Goal: Transaction & Acquisition: Purchase product/service

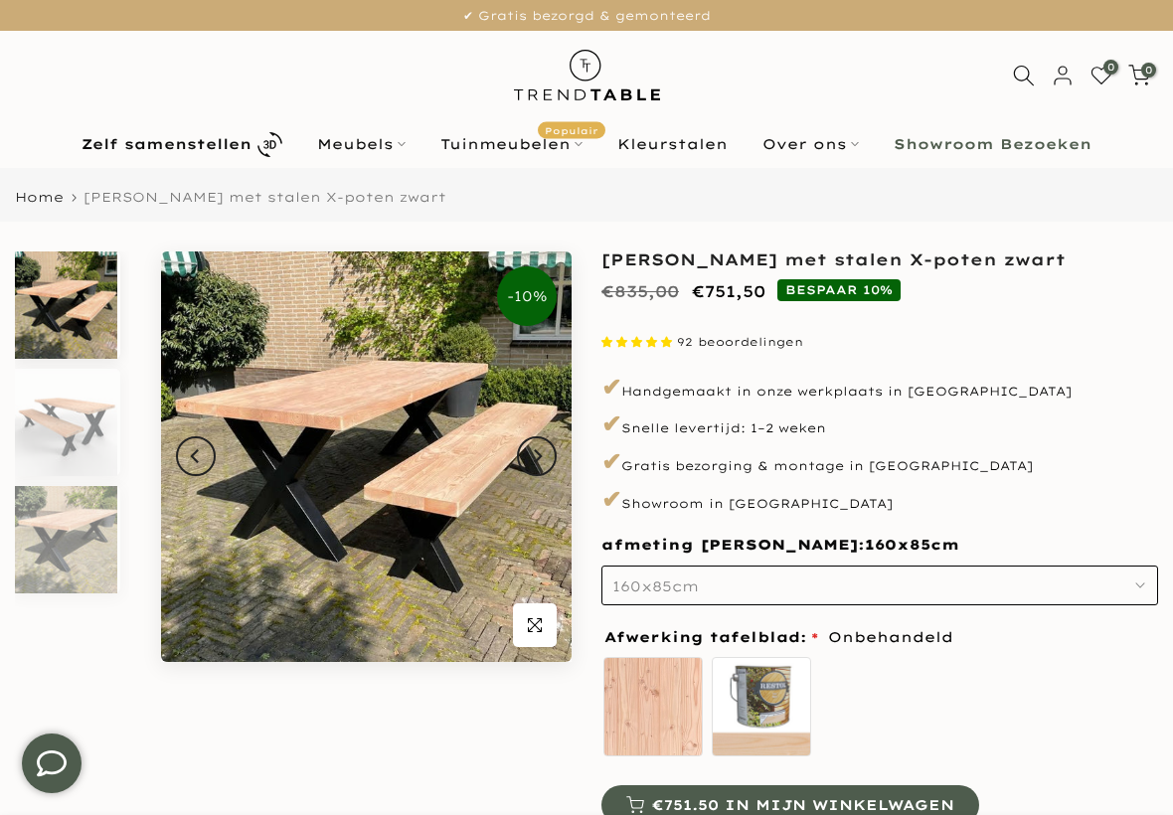
click at [529, 468] on button "Next" at bounding box center [537, 456] width 40 height 40
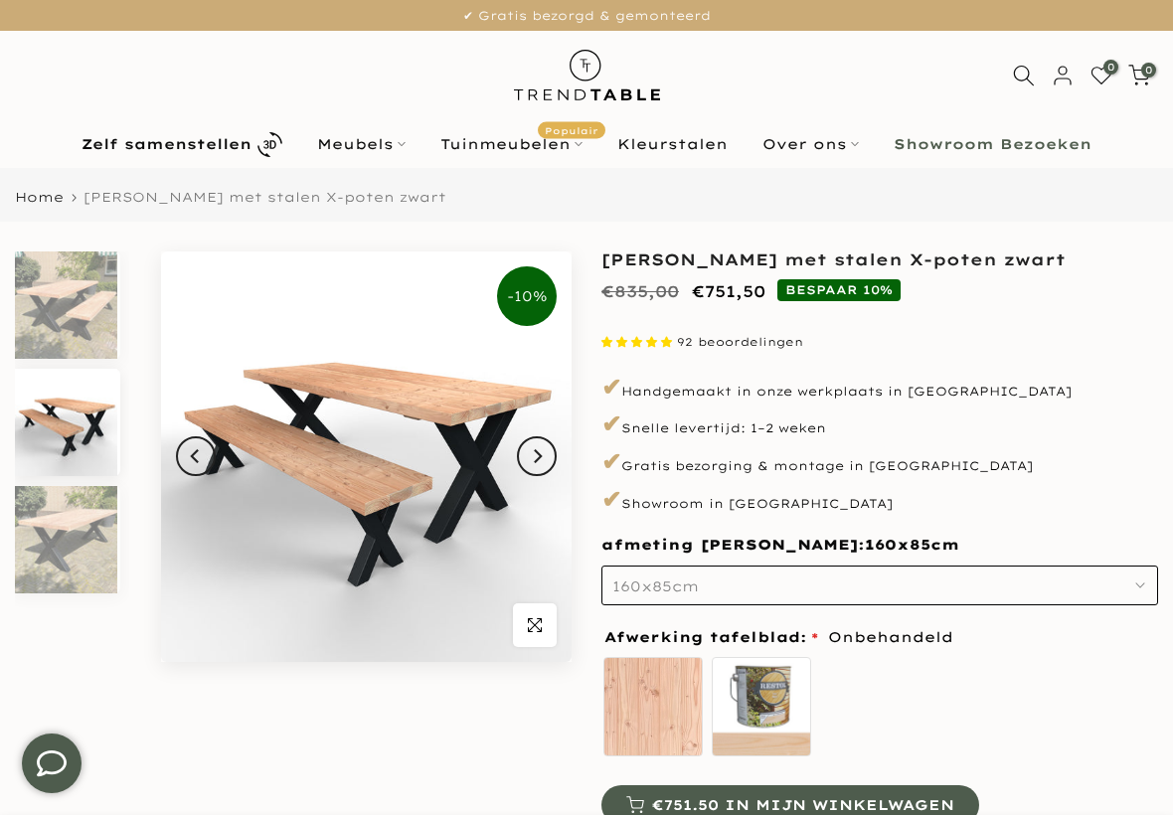
click at [543, 459] on icon "Next" at bounding box center [537, 456] width 14 height 16
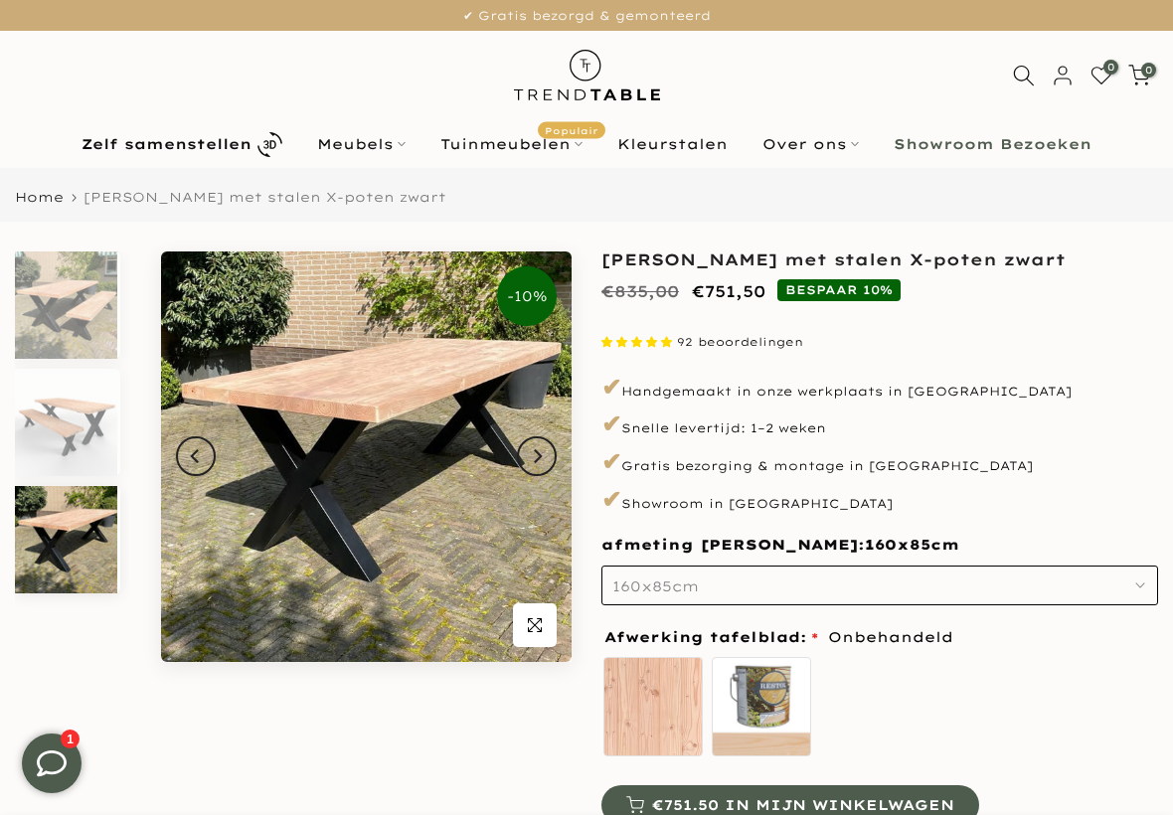
click at [549, 456] on button "Next" at bounding box center [537, 456] width 40 height 40
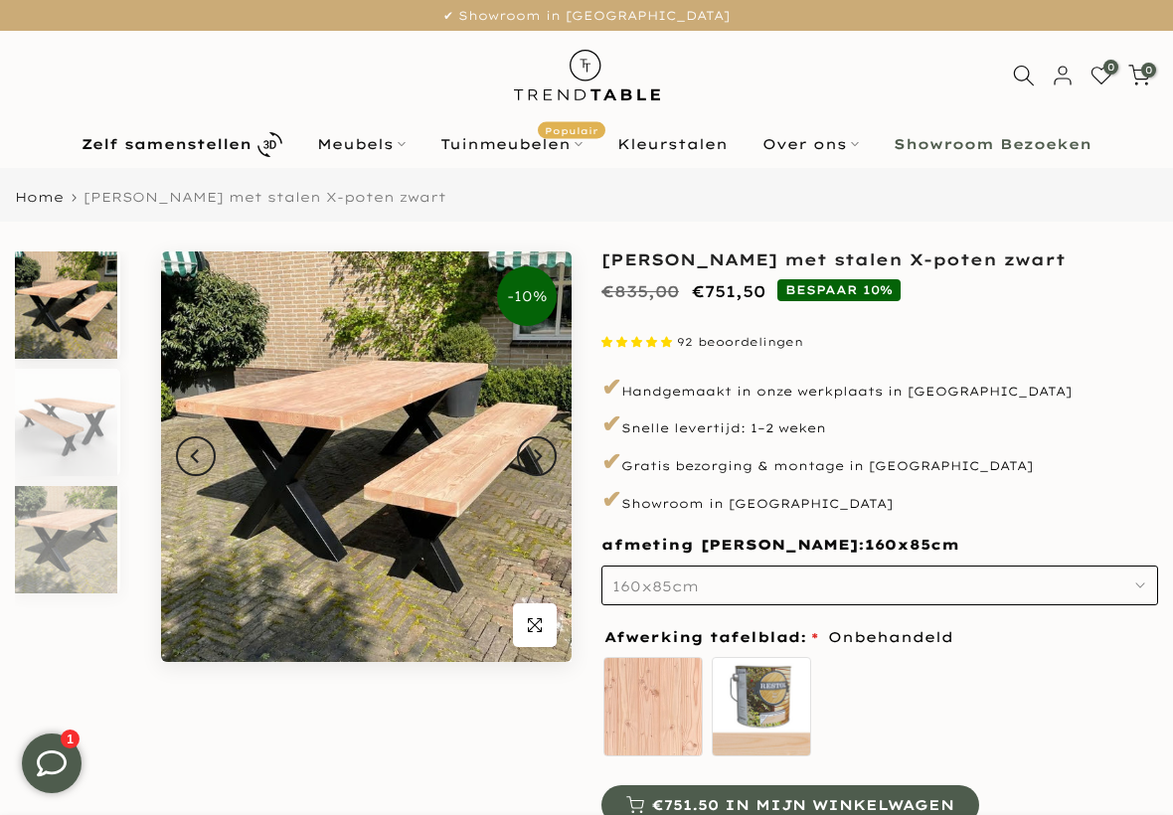
click at [546, 462] on button "Next" at bounding box center [537, 456] width 40 height 40
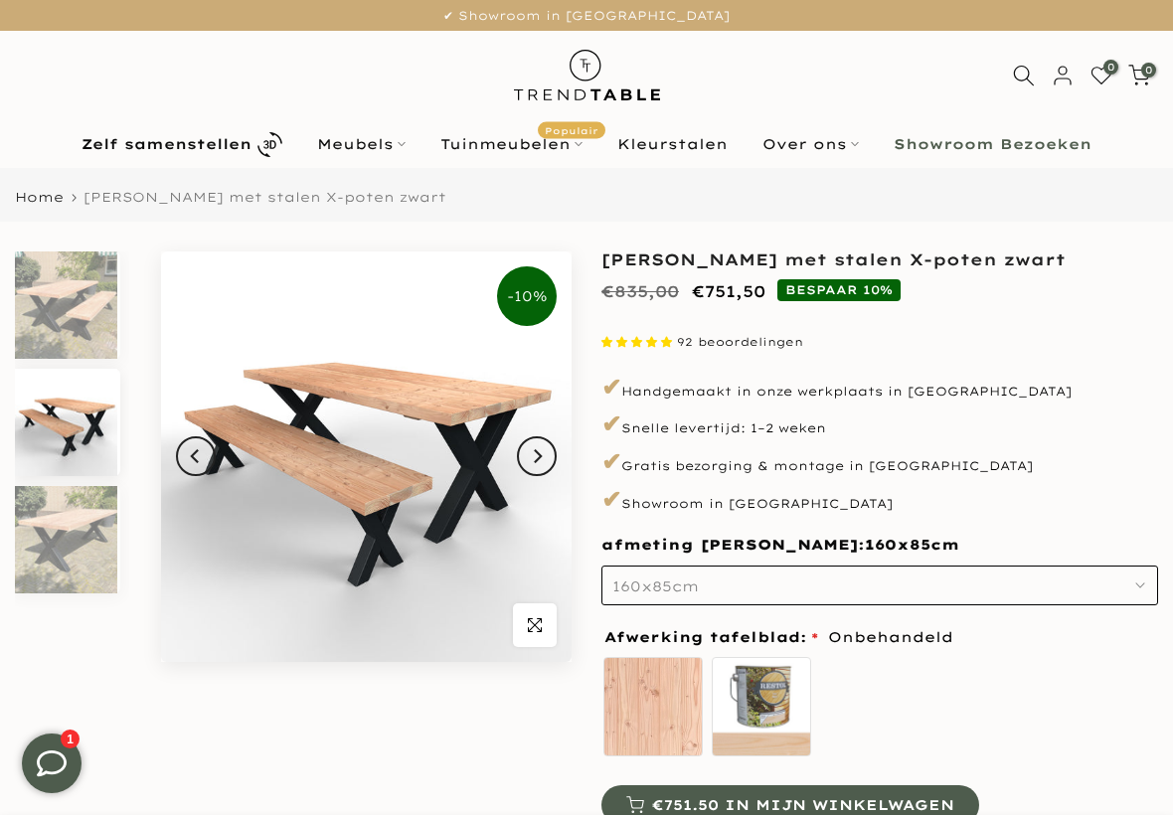
click at [548, 464] on button "Next" at bounding box center [537, 456] width 40 height 40
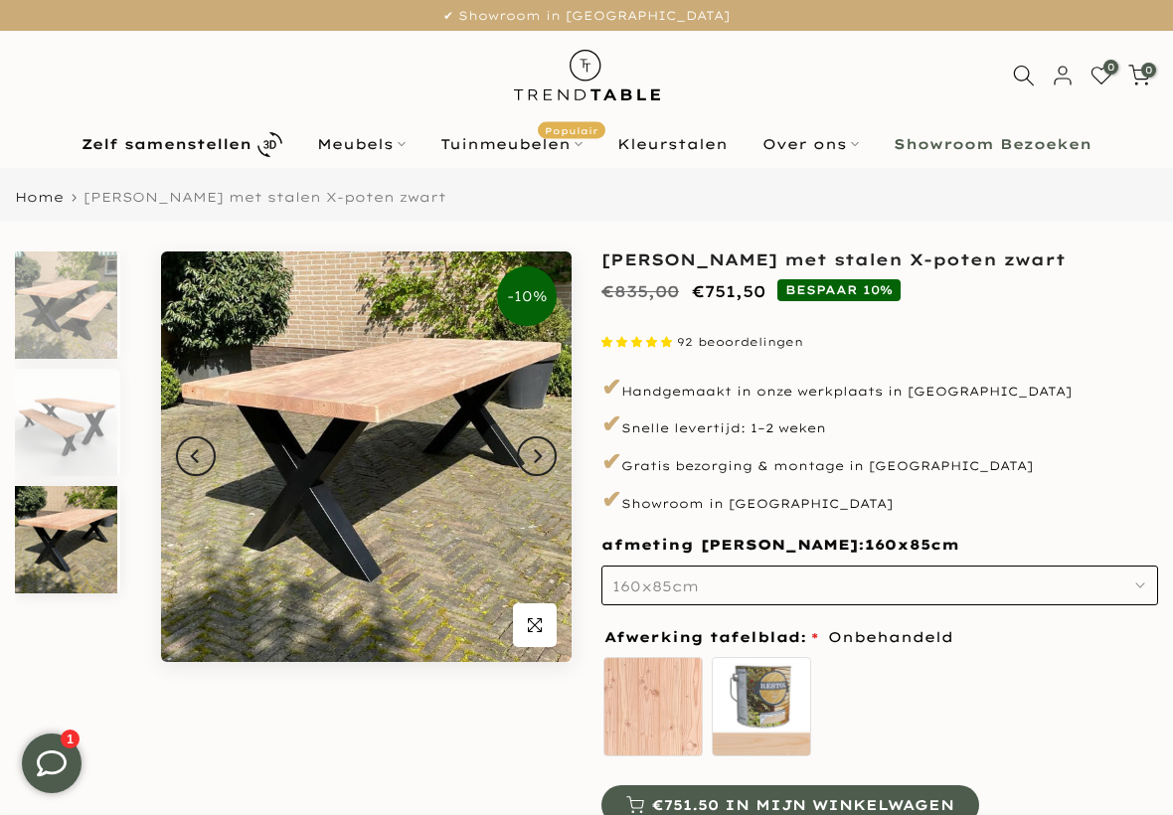
click at [550, 456] on button "Next" at bounding box center [537, 456] width 40 height 40
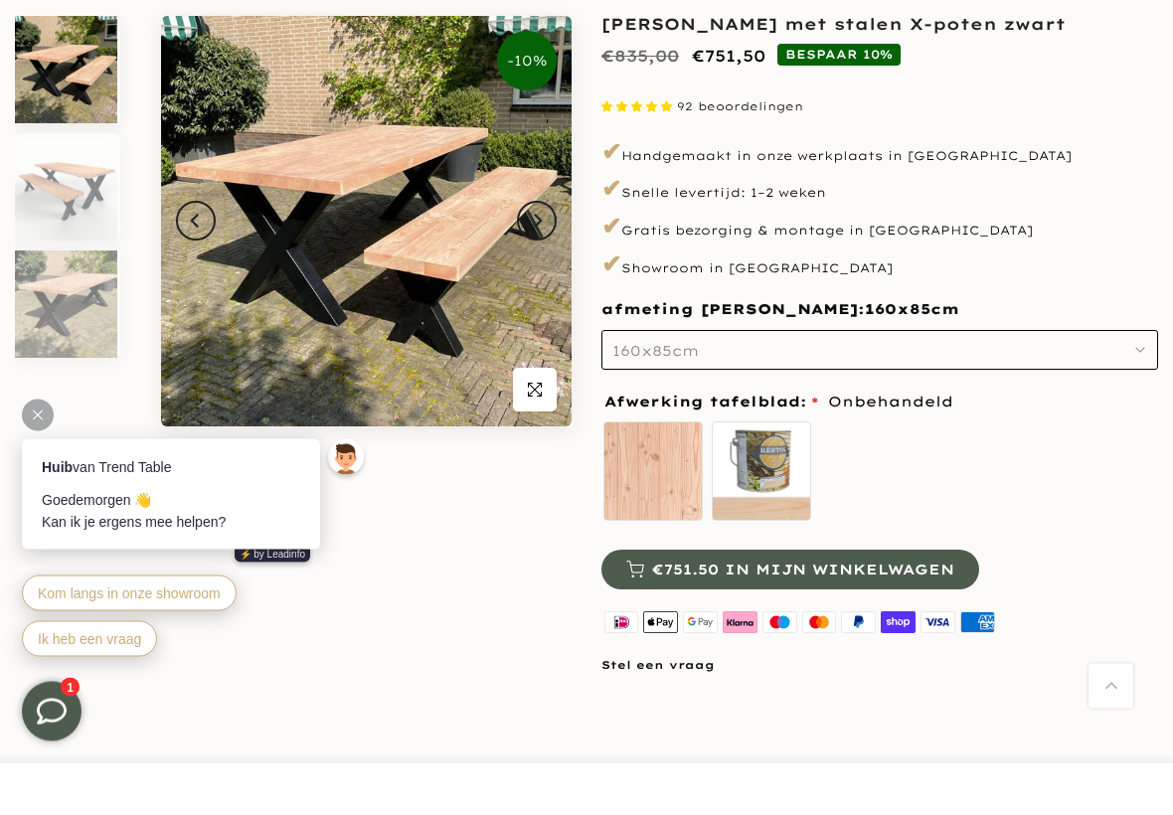
scroll to position [184, 0]
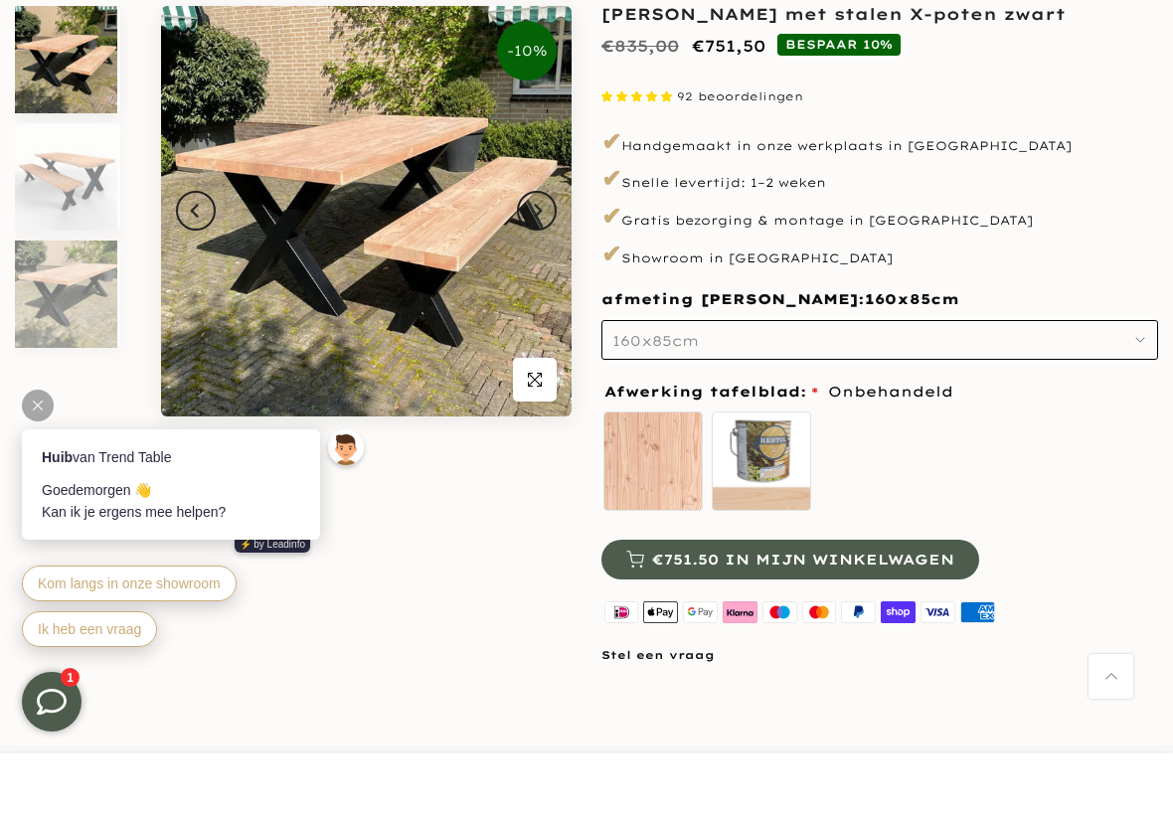
click at [1108, 382] on button "160x85cm" at bounding box center [879, 402] width 557 height 40
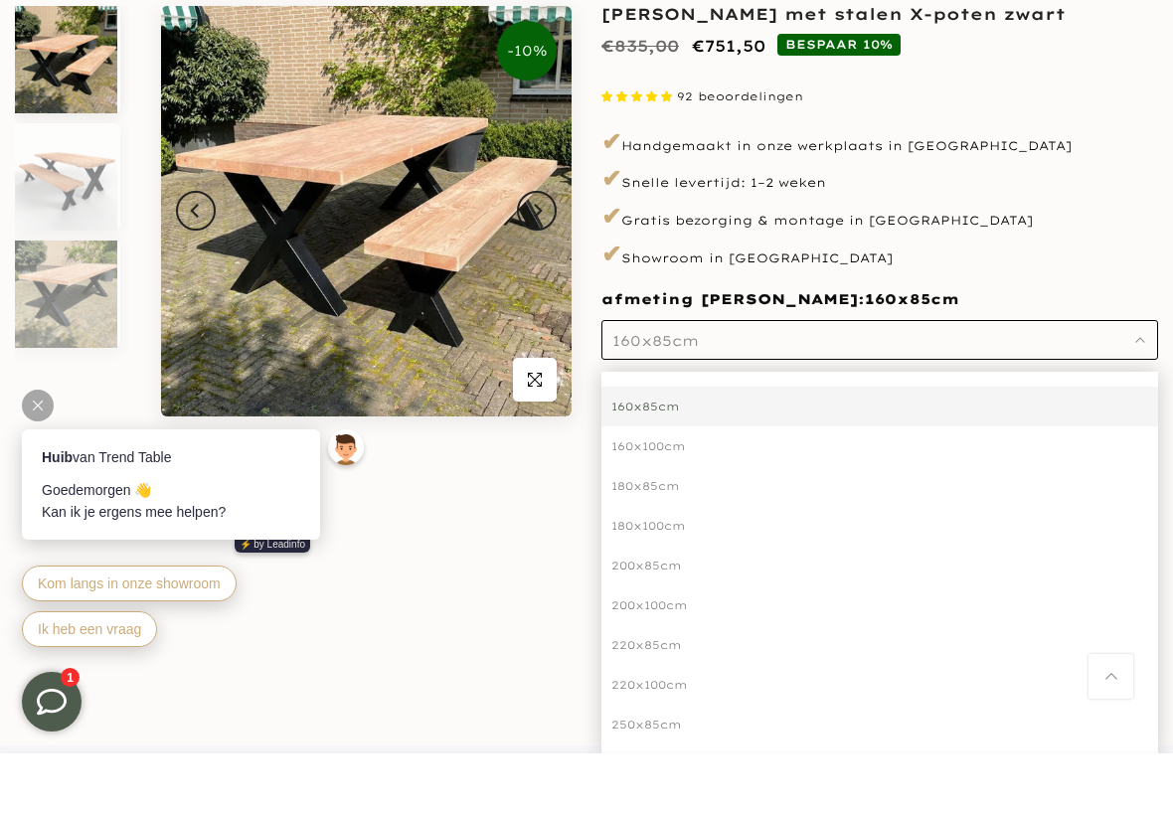
click at [697, 607] on div "200x85cm" at bounding box center [879, 627] width 557 height 40
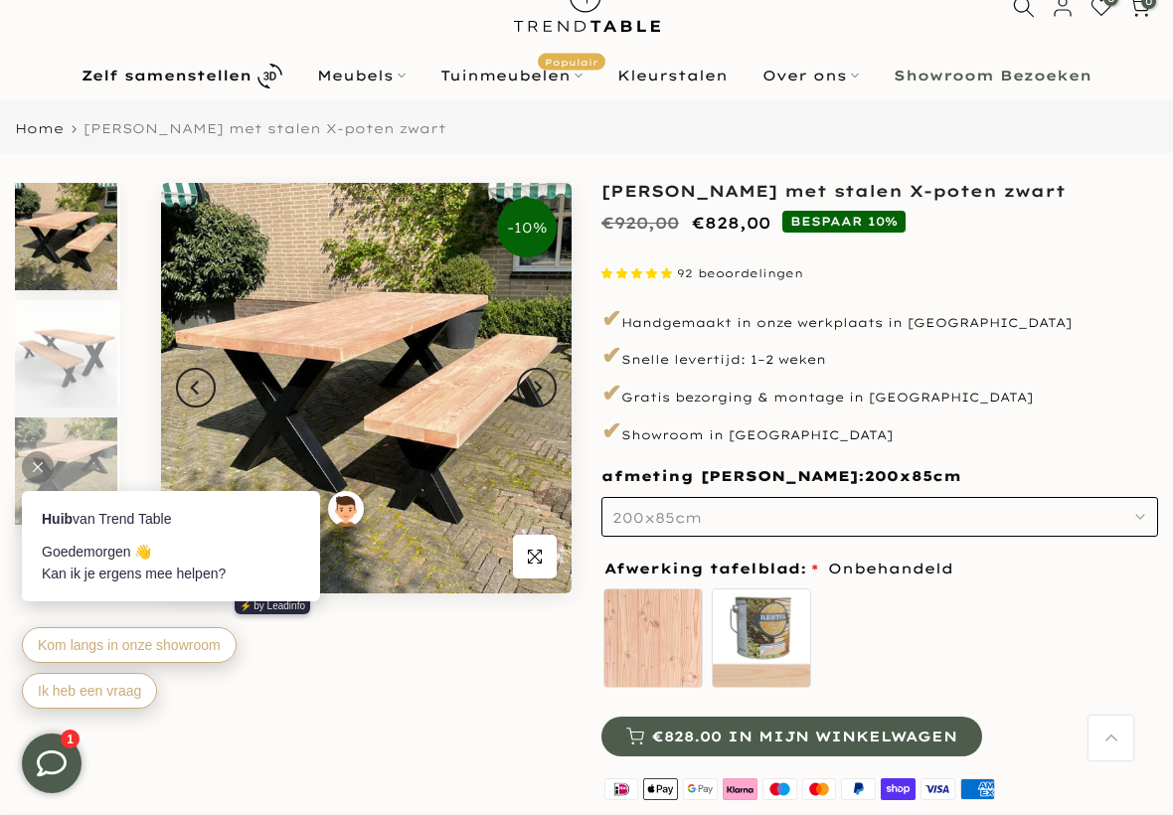
scroll to position [17, 0]
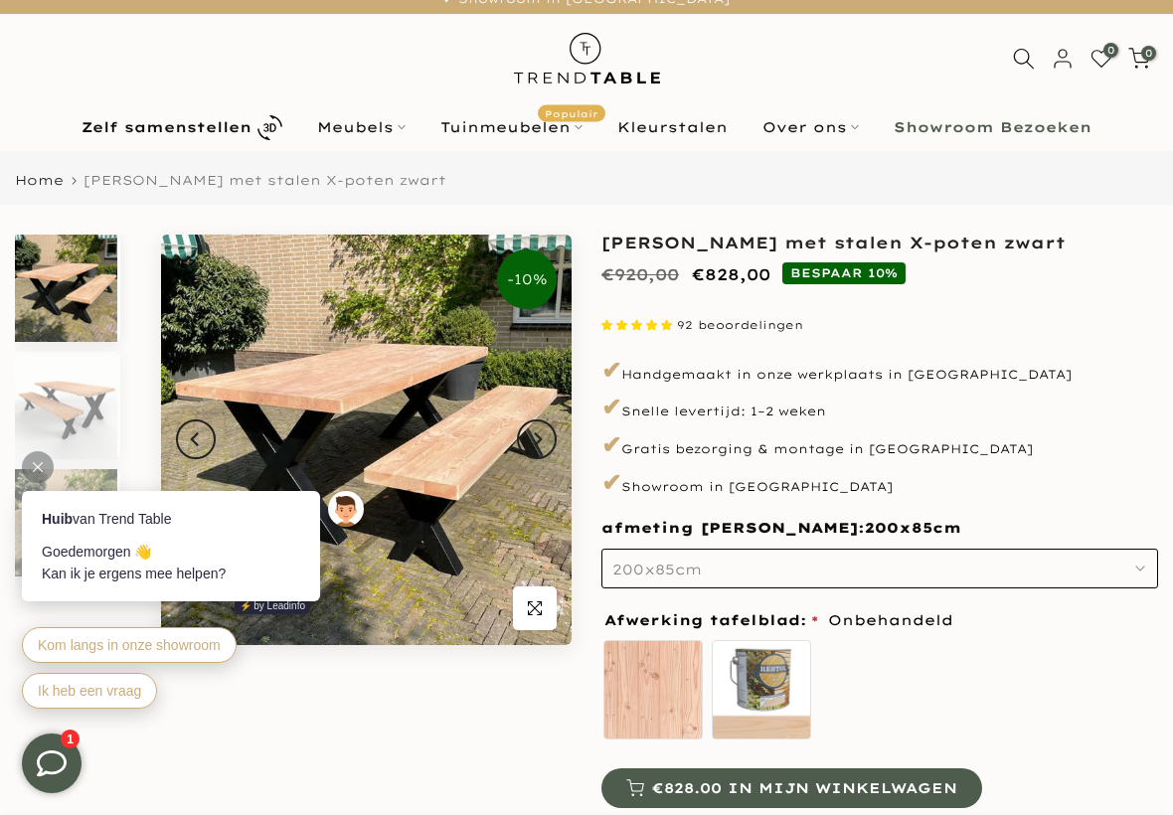
click at [126, 134] on b "Zelf samenstellen" at bounding box center [167, 127] width 170 height 14
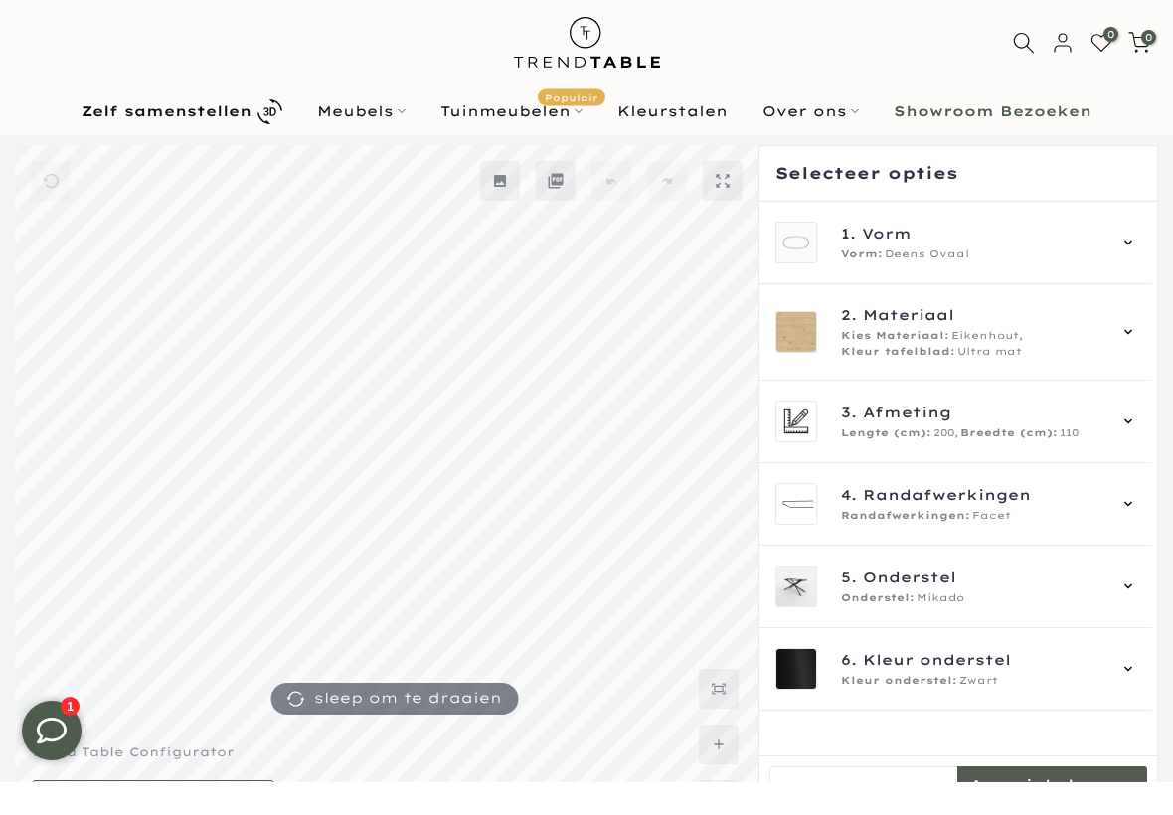
click at [1136, 254] on div "1. Vorm Vorm: Deens Ovaal" at bounding box center [956, 275] width 362 height 42
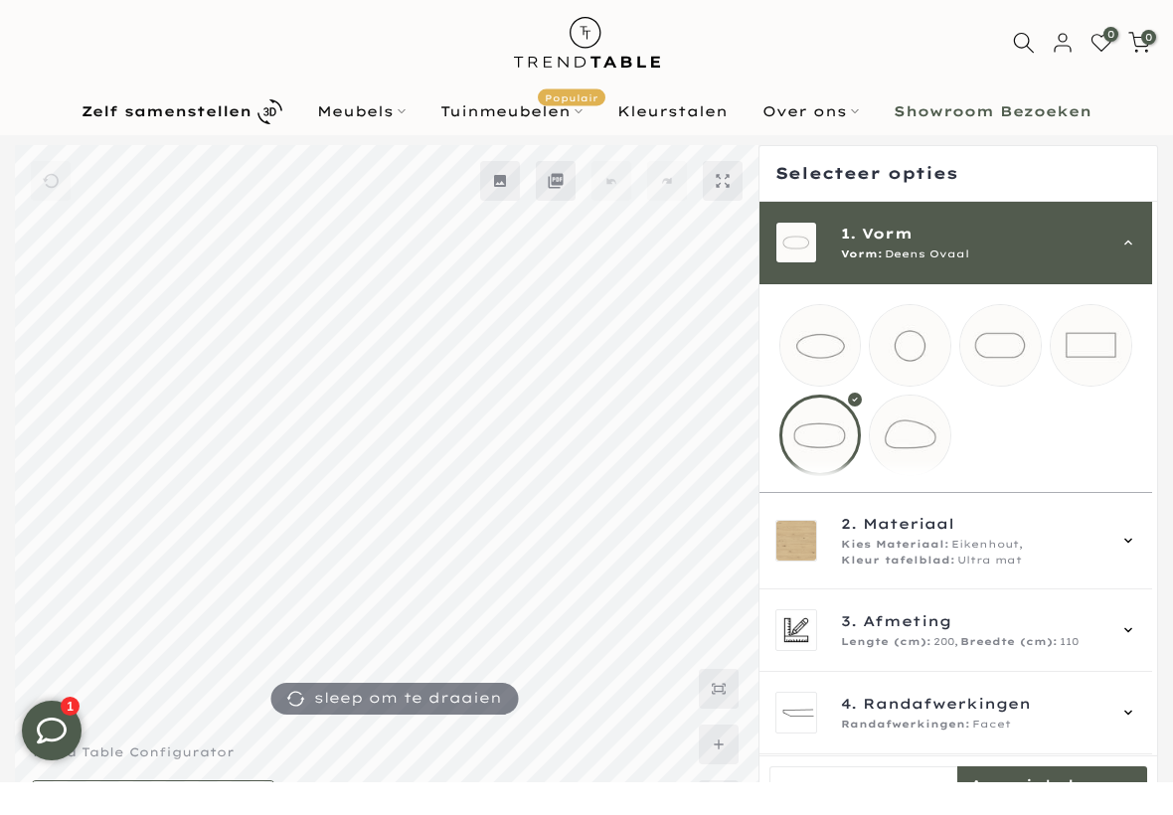
click at [936, 442] on mmq-loader at bounding box center [910, 468] width 81 height 81
click at [1109, 342] on mmq-loader at bounding box center [1091, 378] width 81 height 81
click at [1006, 357] on mmq-loader at bounding box center [1000, 378] width 81 height 81
click at [912, 361] on mmq-loader at bounding box center [910, 378] width 81 height 81
click at [830, 355] on mmq-loader at bounding box center [820, 378] width 81 height 81
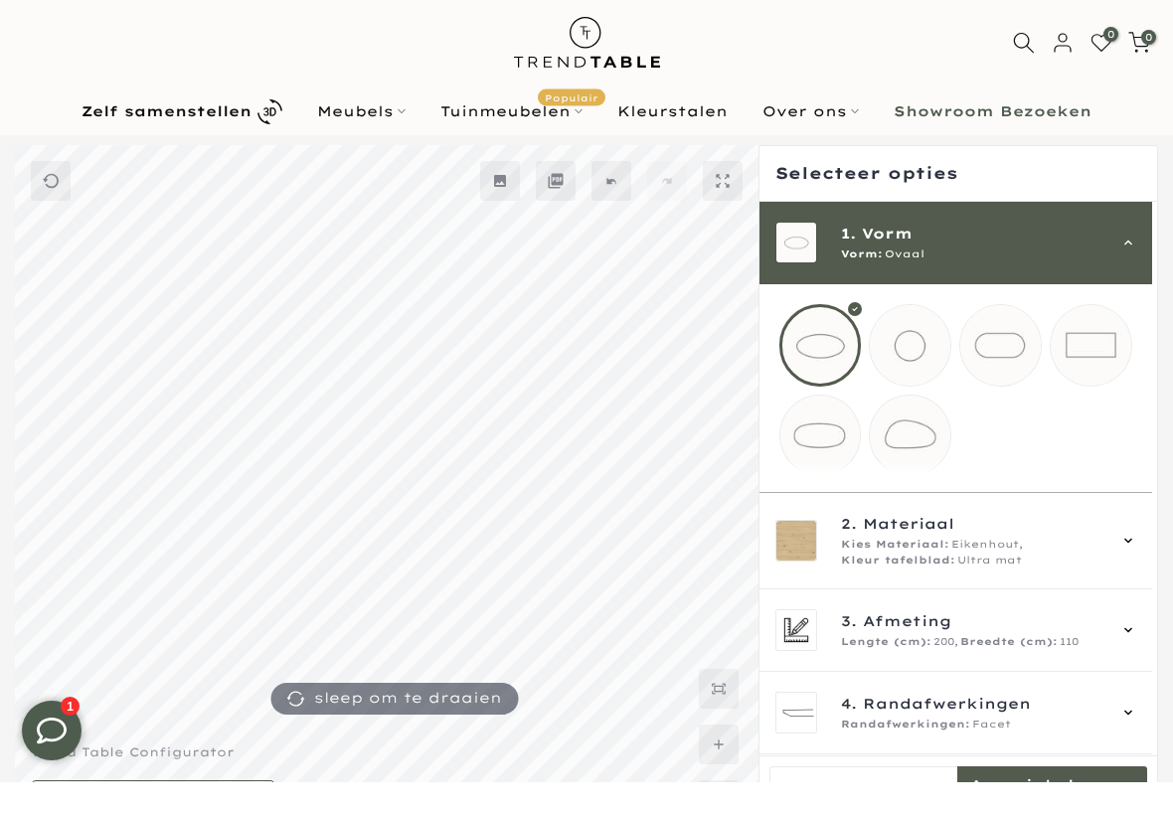
click at [829, 448] on mmq-loader at bounding box center [820, 468] width 81 height 81
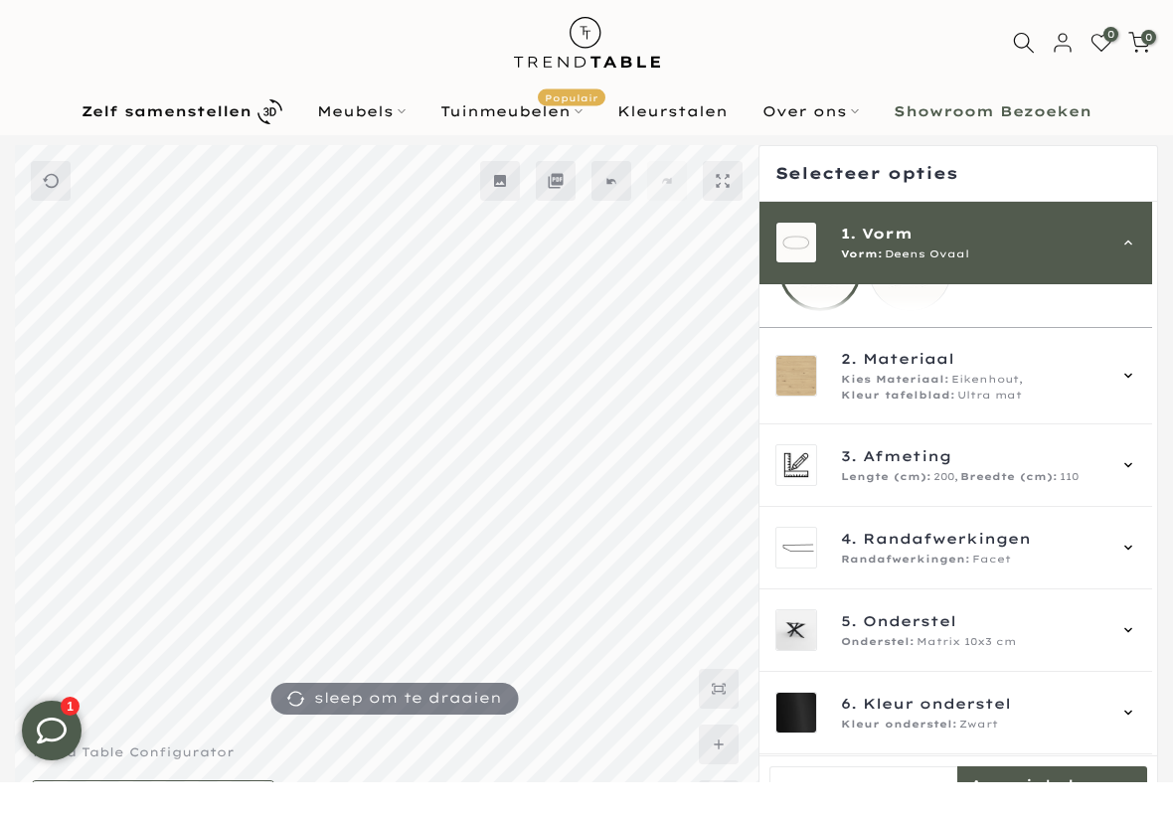
scroll to position [186, 0]
click at [1121, 477] on div "3. Afmeting Lengte (cm): 200, Breedte (cm): 110" at bounding box center [956, 498] width 362 height 42
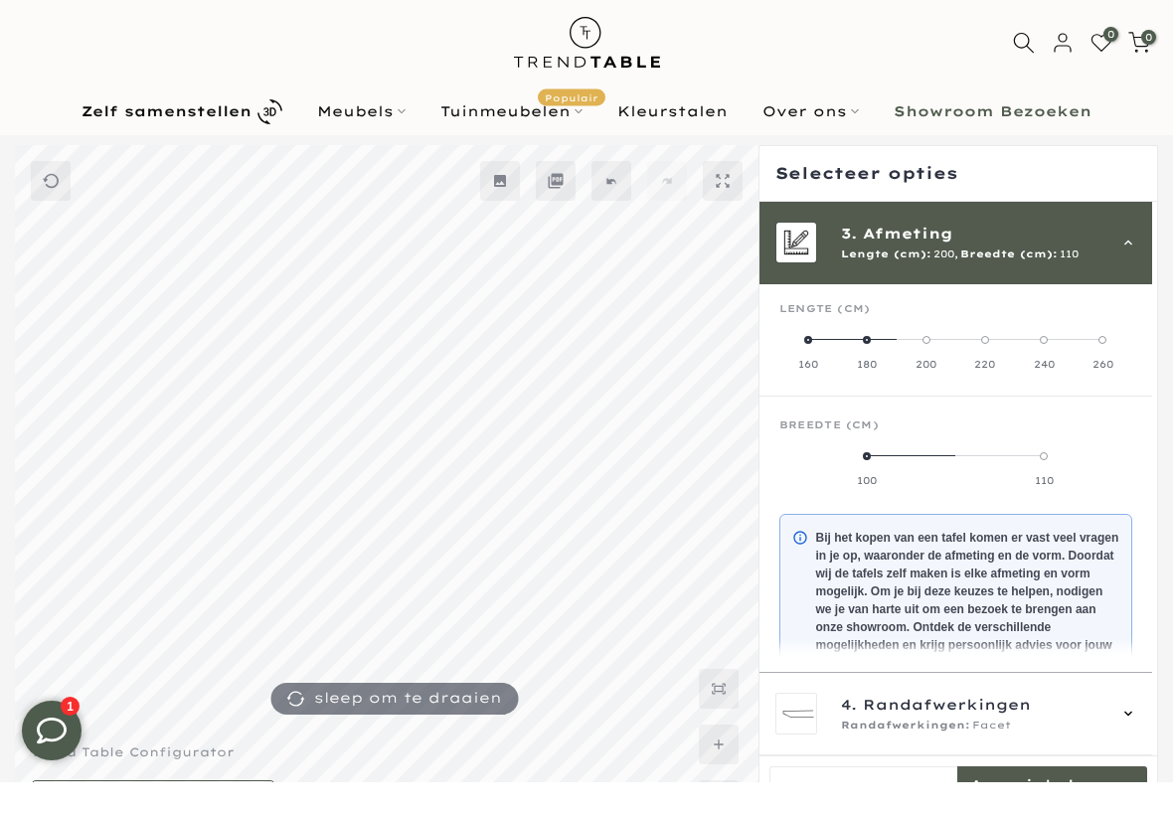
scroll to position [179, 0]
click at [994, 367] on label "220" at bounding box center [984, 387] width 59 height 40
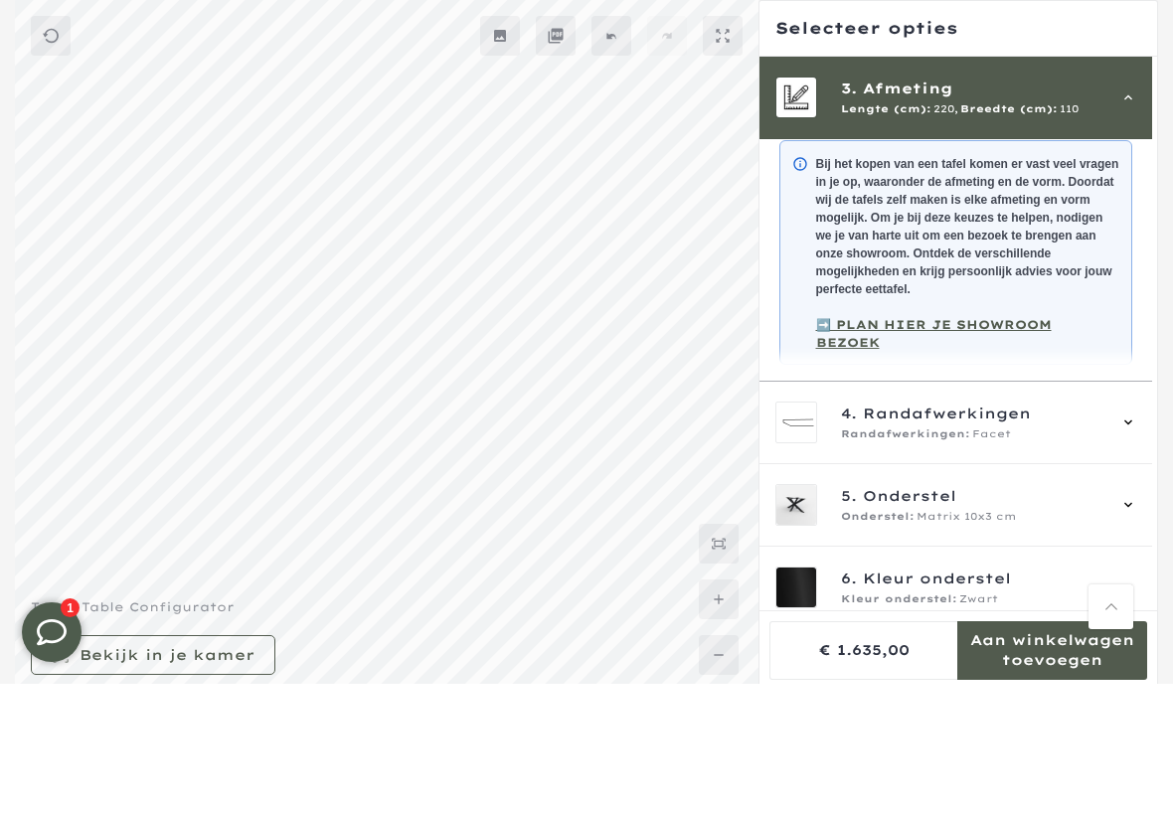
scroll to position [409, 0]
click at [1105, 559] on div "Randafwerkingen: Facet" at bounding box center [973, 567] width 264 height 16
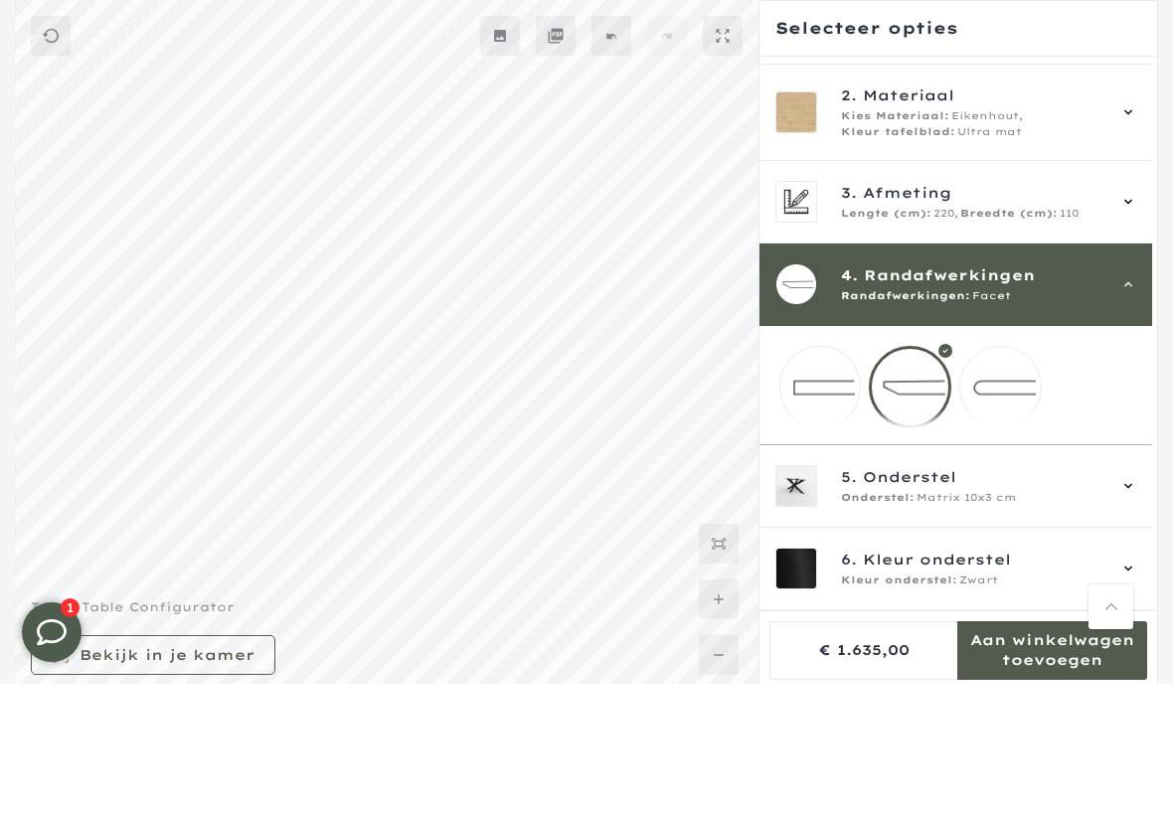
scroll to position [92, 0]
click at [1042, 477] on mmq-img at bounding box center [1000, 518] width 83 height 83
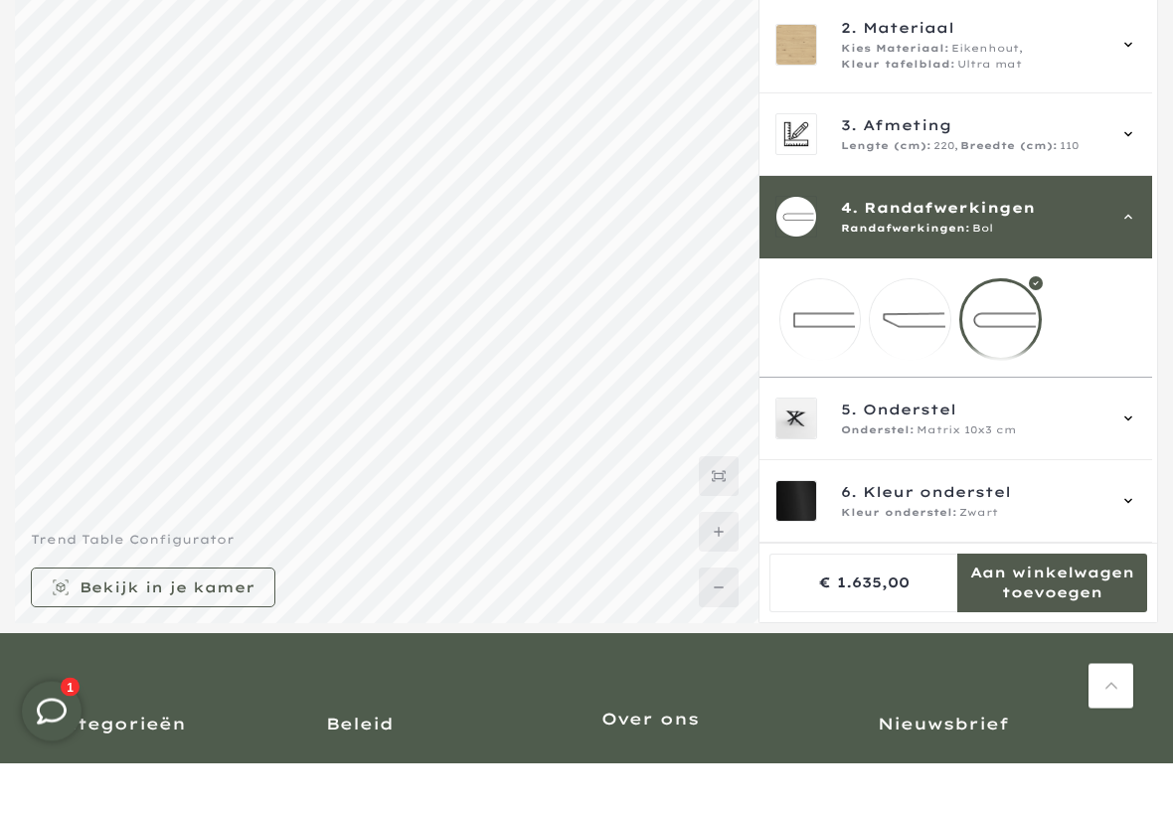
scroll to position [195, 0]
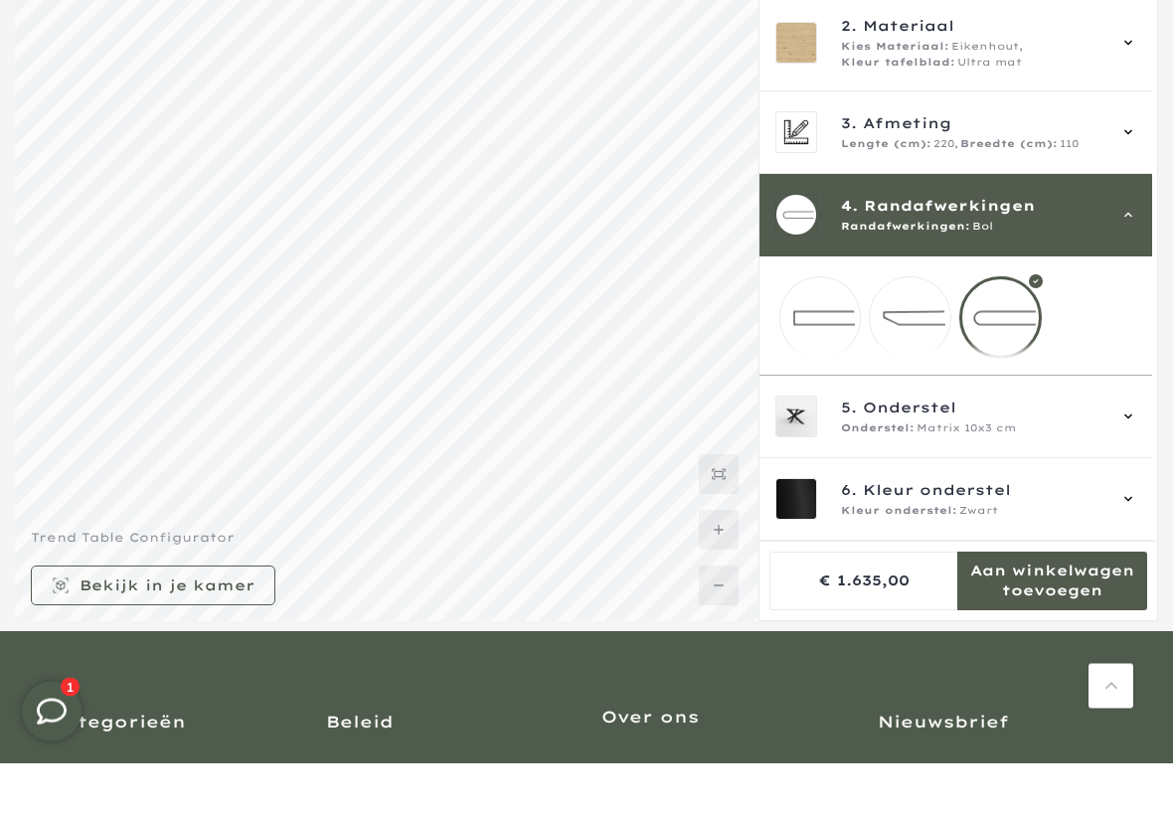
click at [1129, 448] on div "5. Onderstel Onderstel: Matrix 10x3 cm" at bounding box center [956, 469] width 362 height 42
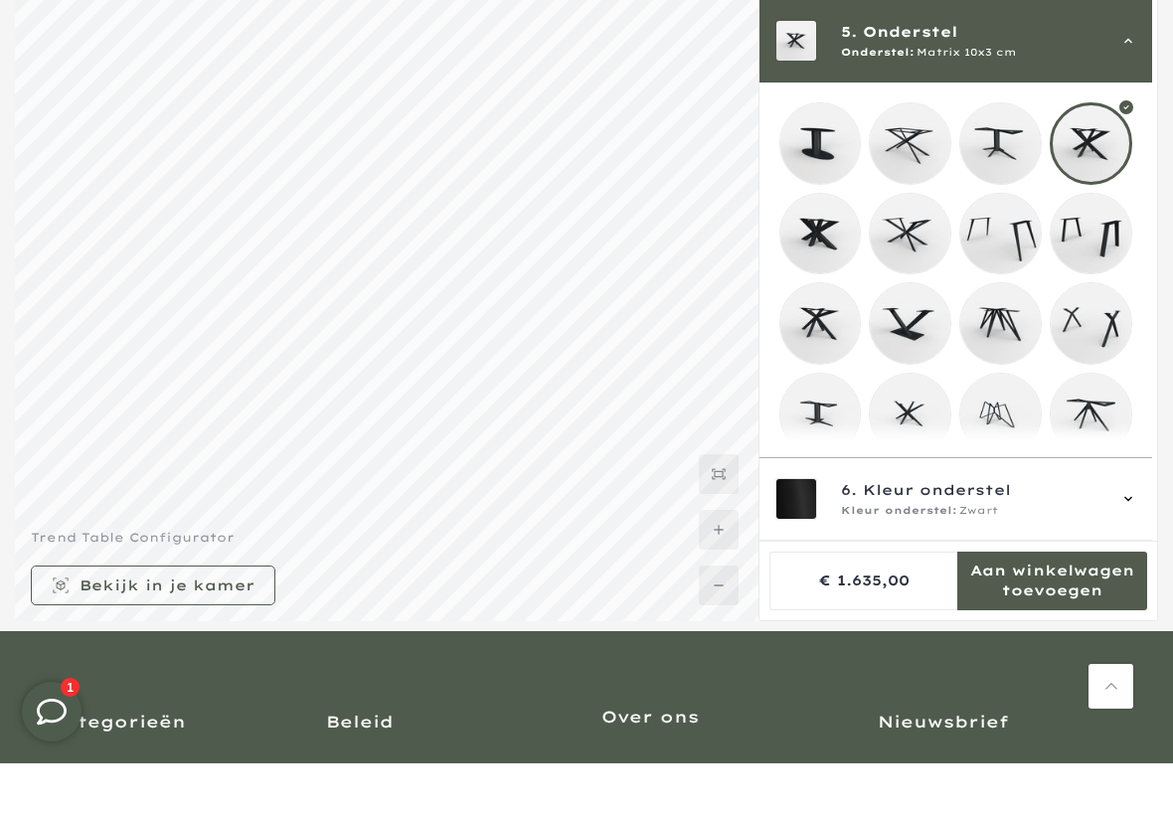
scroll to position [344, 0]
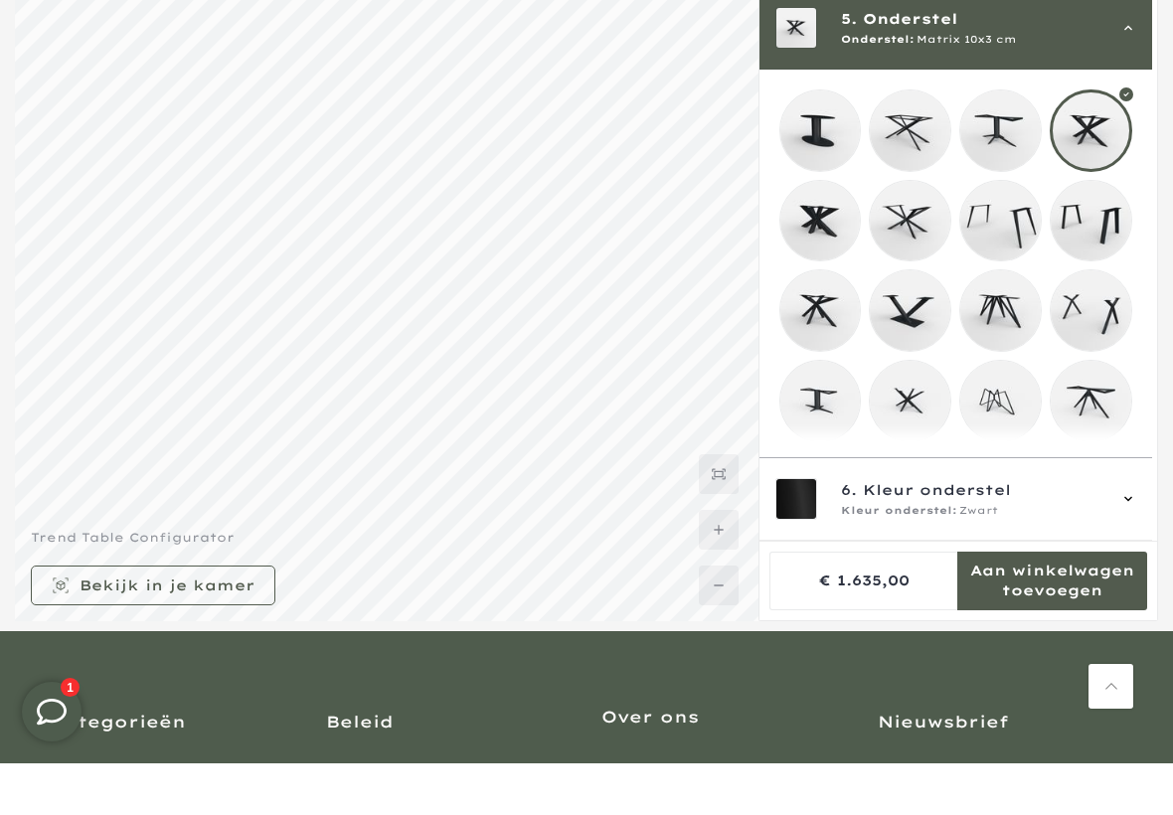
click at [1104, 233] on mmq-loader at bounding box center [1091, 273] width 81 height 81
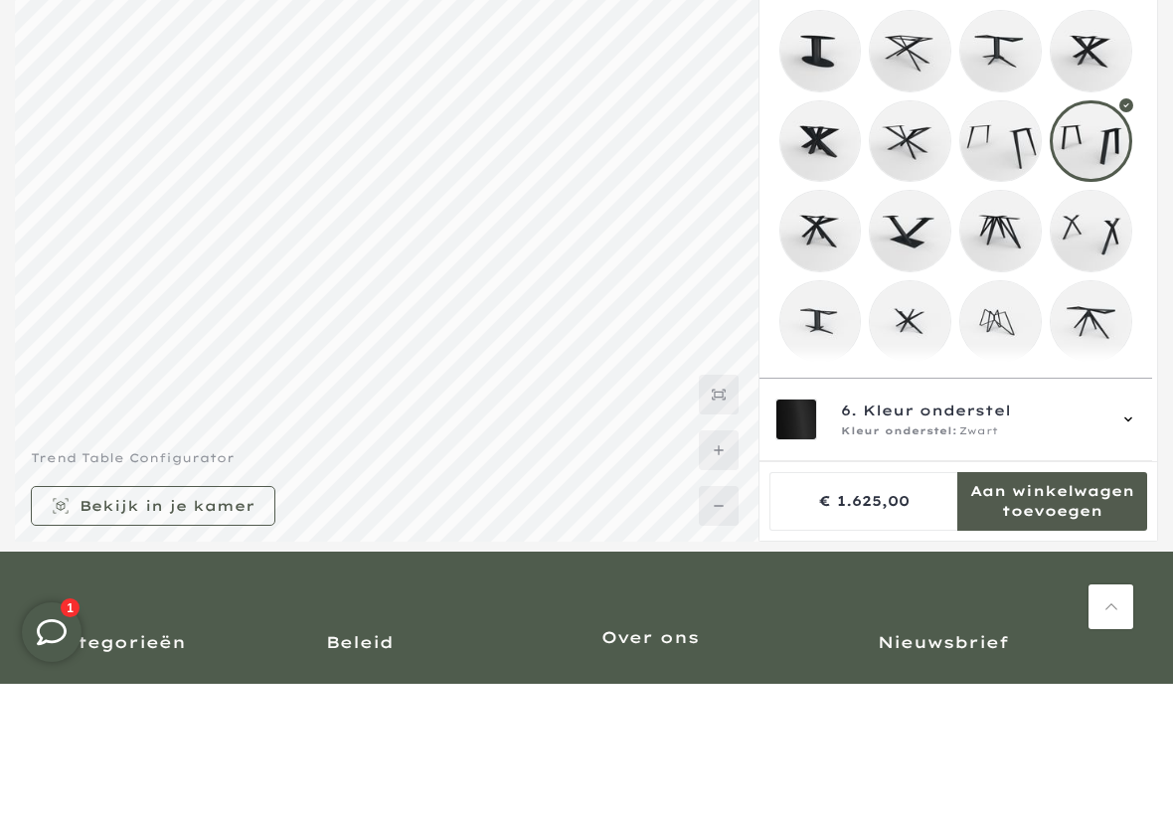
click at [1105, 322] on mmq-loader at bounding box center [1091, 362] width 81 height 81
click at [825, 142] on mmq-loader at bounding box center [820, 182] width 81 height 81
click at [918, 142] on mmq-loader at bounding box center [910, 182] width 81 height 81
click at [1029, 142] on mmq-loader at bounding box center [1000, 182] width 81 height 81
click at [1102, 142] on mmq-loader at bounding box center [1091, 182] width 81 height 81
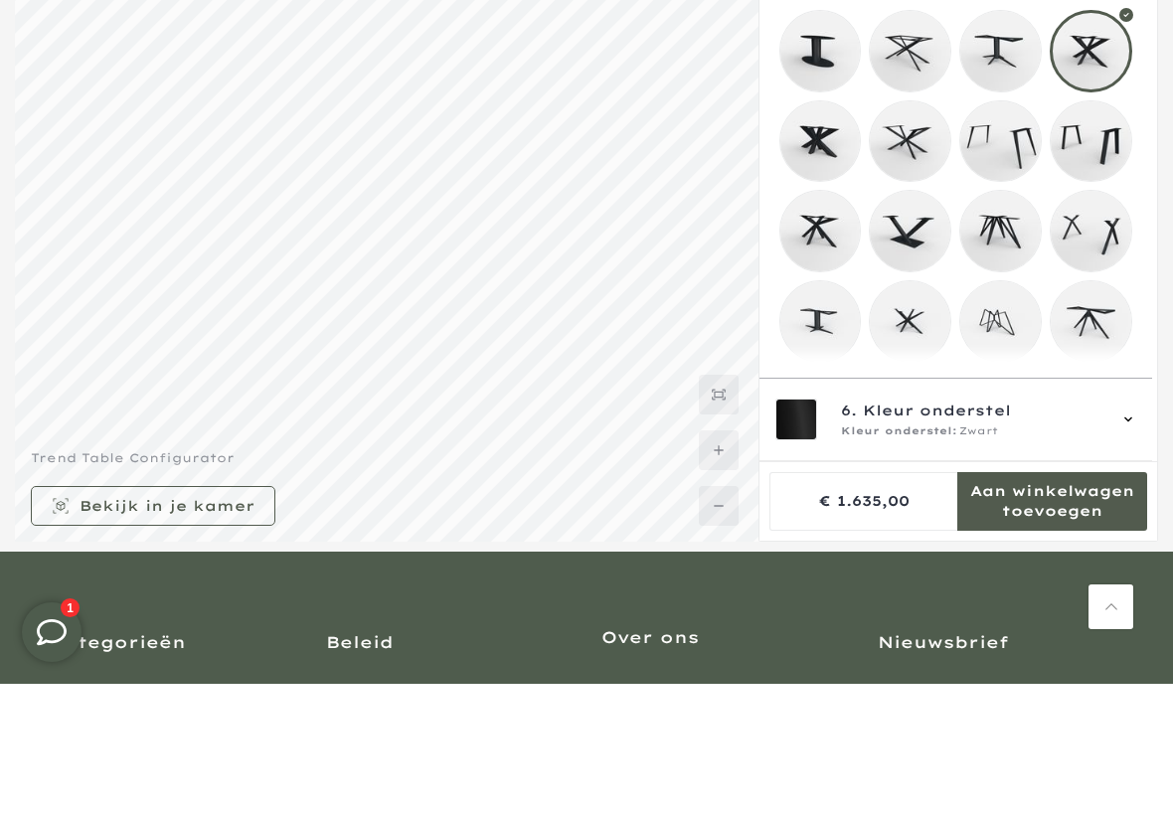
click at [1025, 233] on mmq-loader at bounding box center [1000, 273] width 81 height 81
click at [1111, 233] on mmq-loader at bounding box center [1091, 273] width 81 height 81
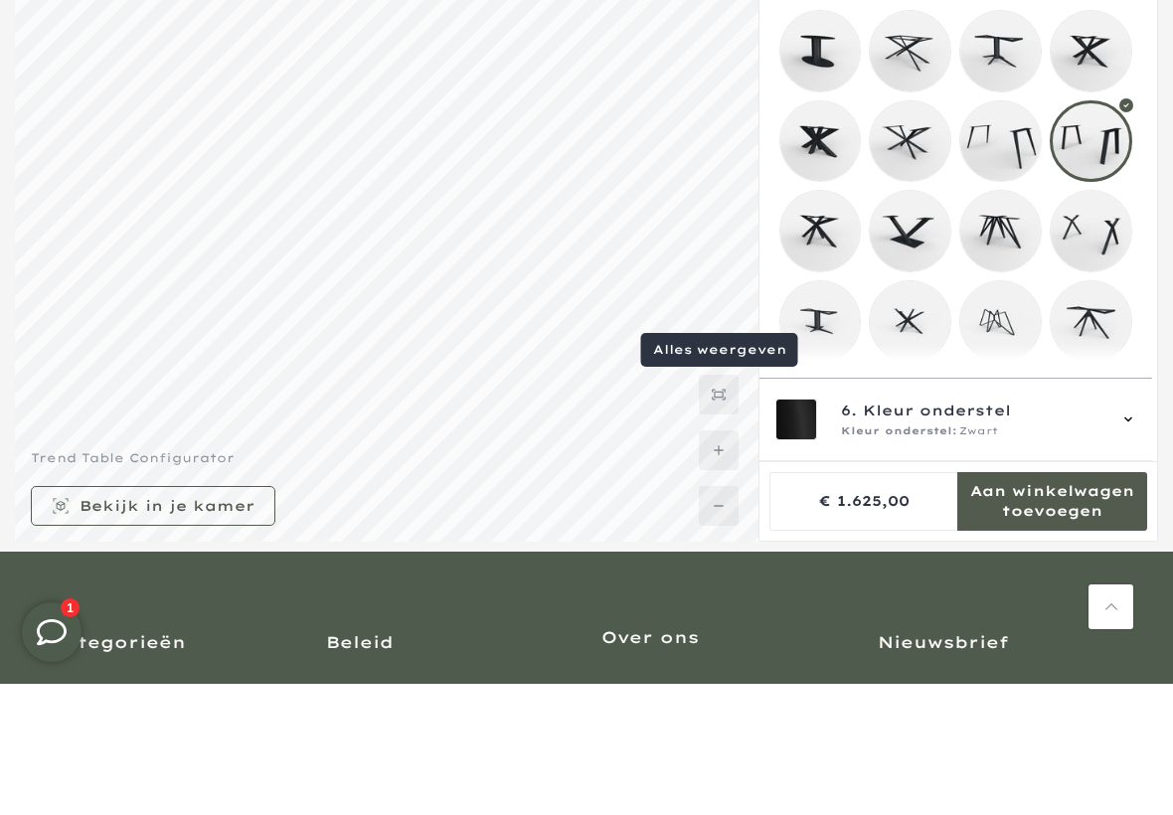
click at [723, 520] on icon at bounding box center [719, 525] width 14 height 11
click at [1118, 530] on div "6. Kleur onderstel Kleur onderstel: Zwart" at bounding box center [956, 551] width 362 height 42
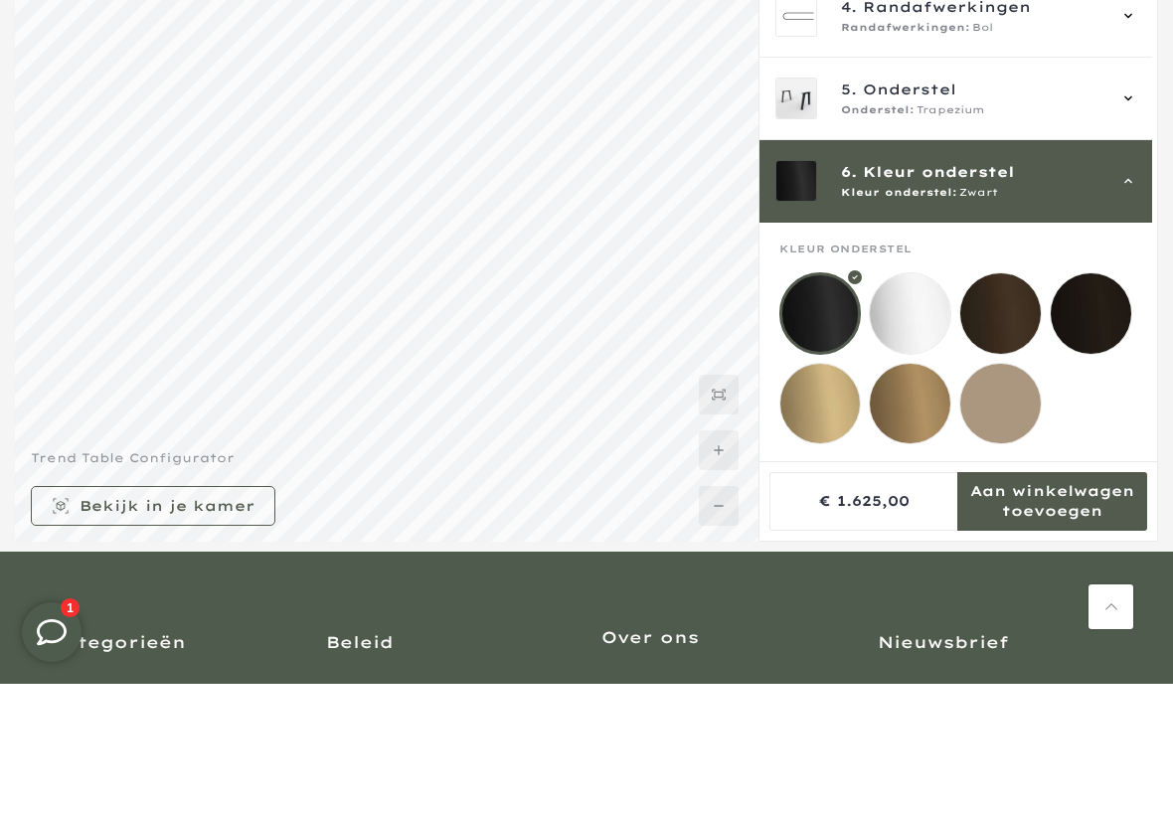
scroll to position [215, 0]
click at [1109, 405] on mmq-loader at bounding box center [1091, 445] width 81 height 81
click at [1015, 405] on mmq-loader at bounding box center [1000, 445] width 81 height 81
click at [828, 495] on mmq-loader at bounding box center [820, 535] width 81 height 81
click at [909, 495] on mmq-loader at bounding box center [910, 535] width 81 height 81
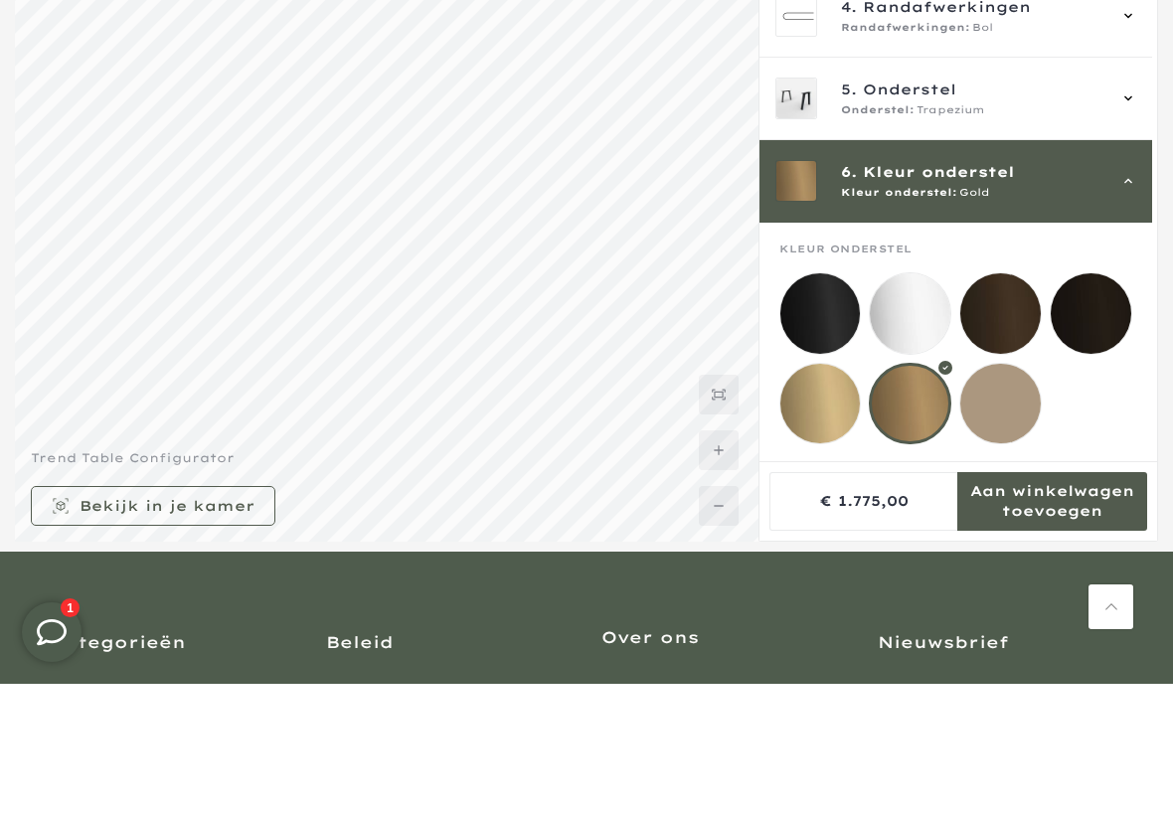
click at [1008, 495] on mmq-loader at bounding box center [1000, 535] width 81 height 81
click at [831, 405] on mmq-loader at bounding box center [820, 445] width 81 height 81
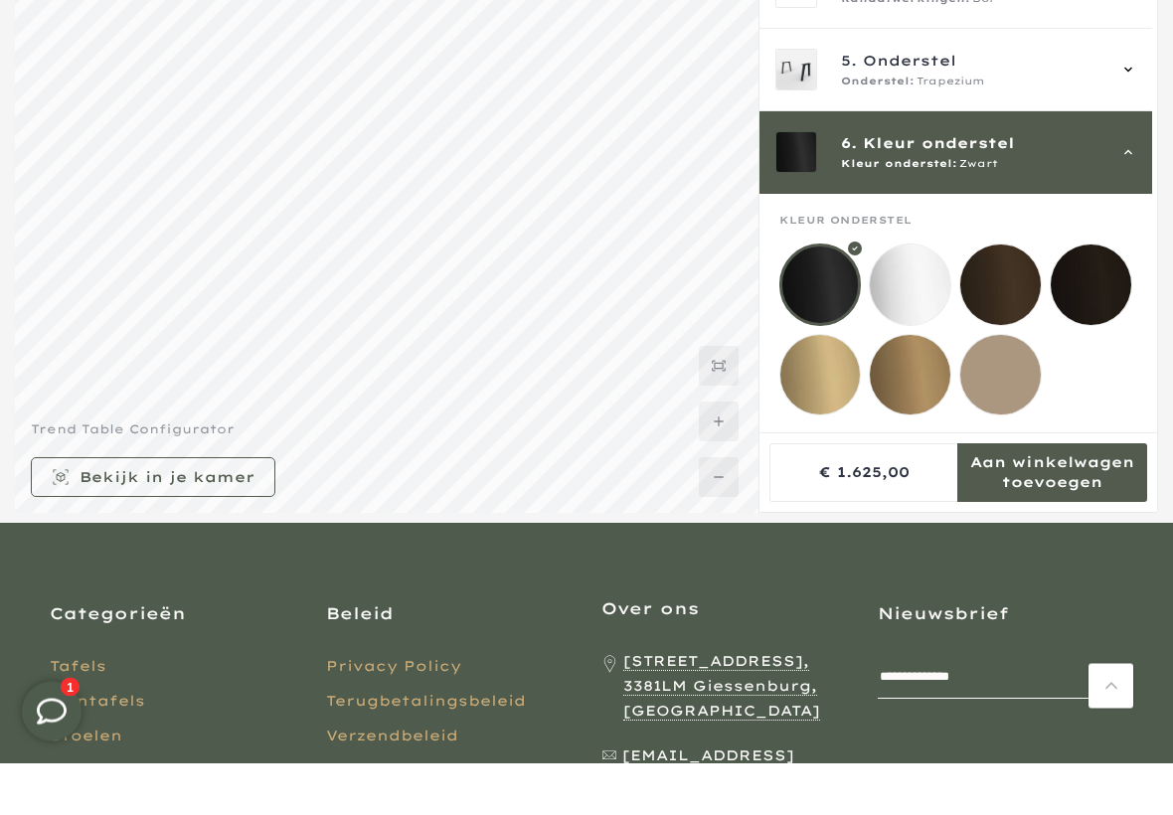
scroll to position [305, 0]
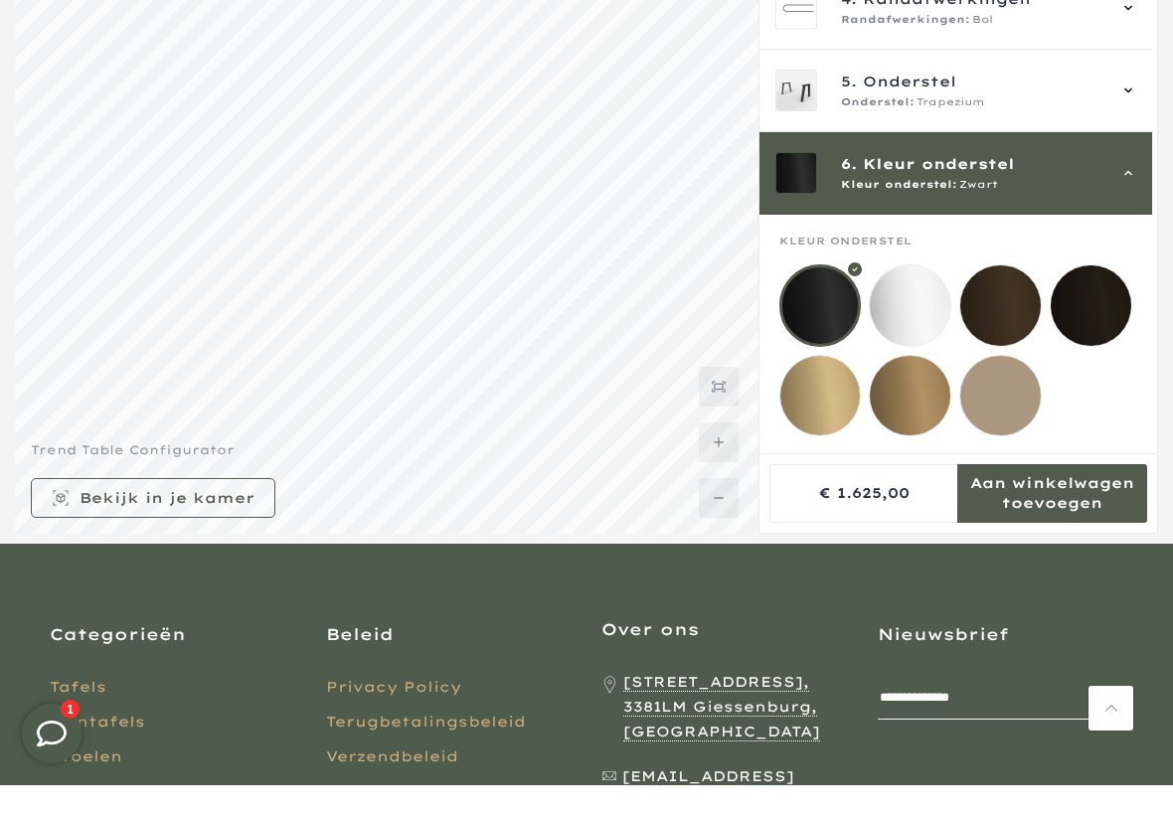
click at [251, 518] on mmq-formatted-message at bounding box center [167, 528] width 175 height 20
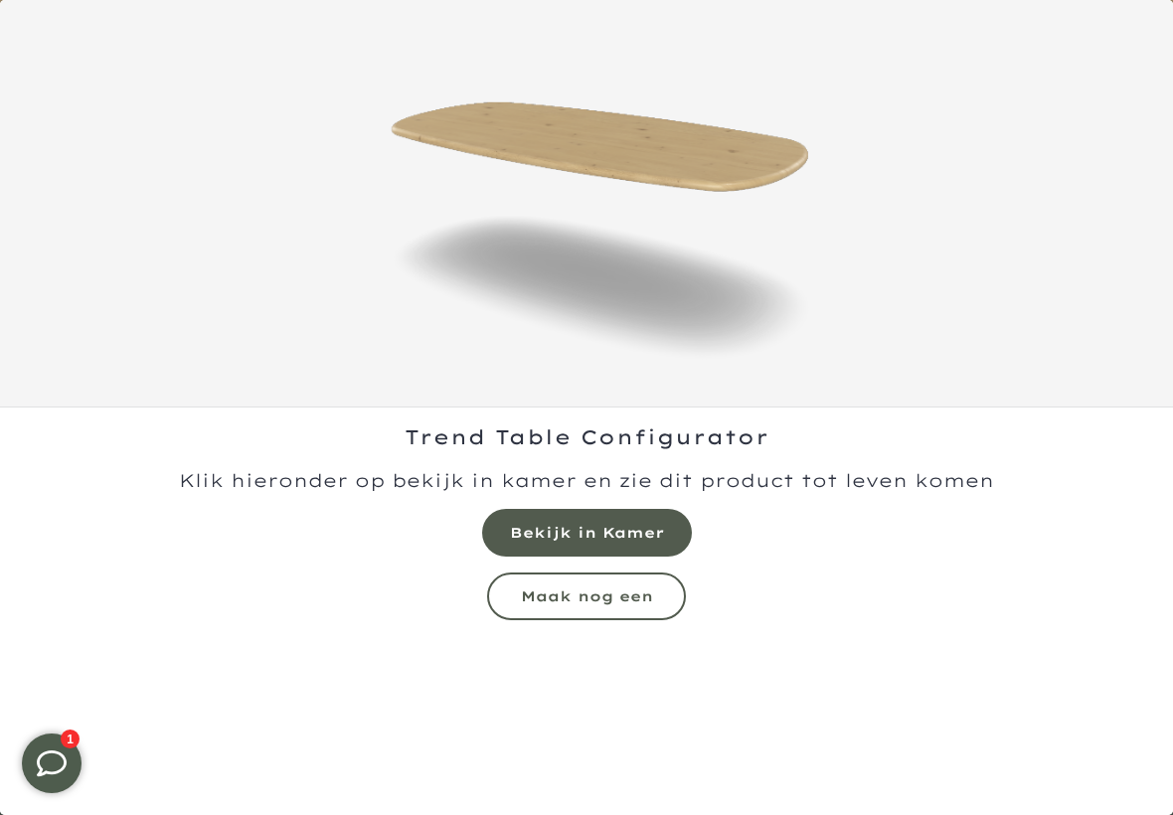
scroll to position [204, 0]
